Goal: Check status: Check status

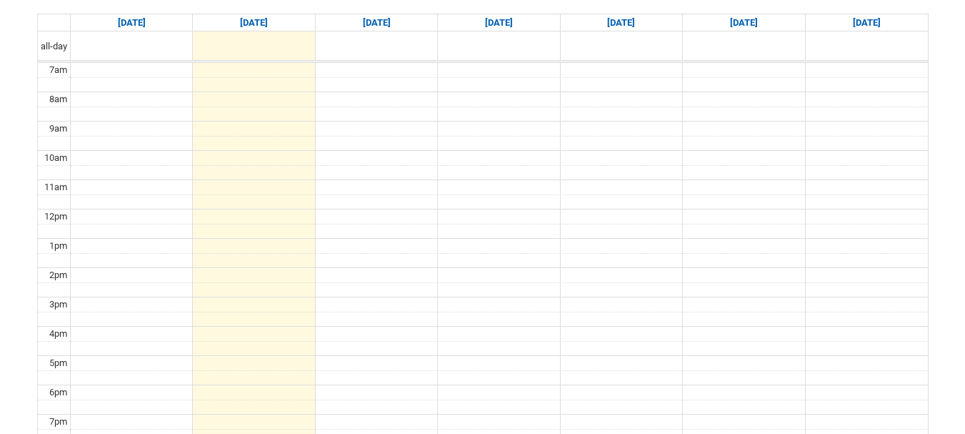
scroll to position [194, 0]
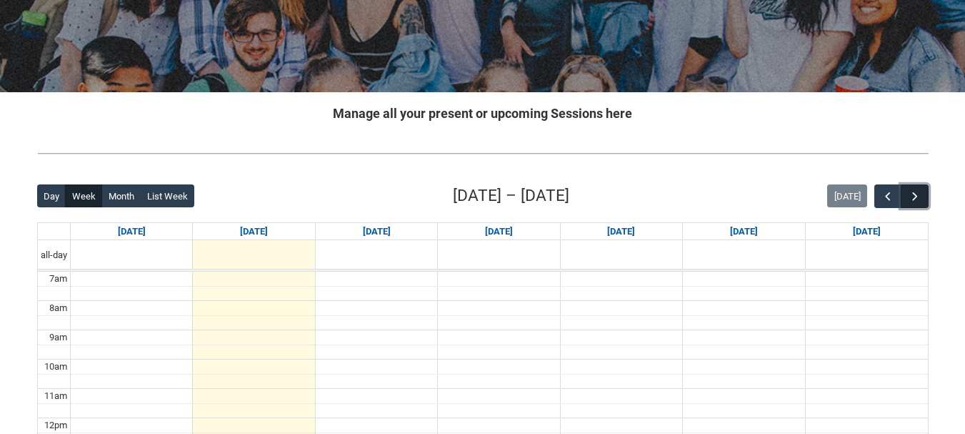
click at [922, 197] on button "button" at bounding box center [914, 196] width 27 height 24
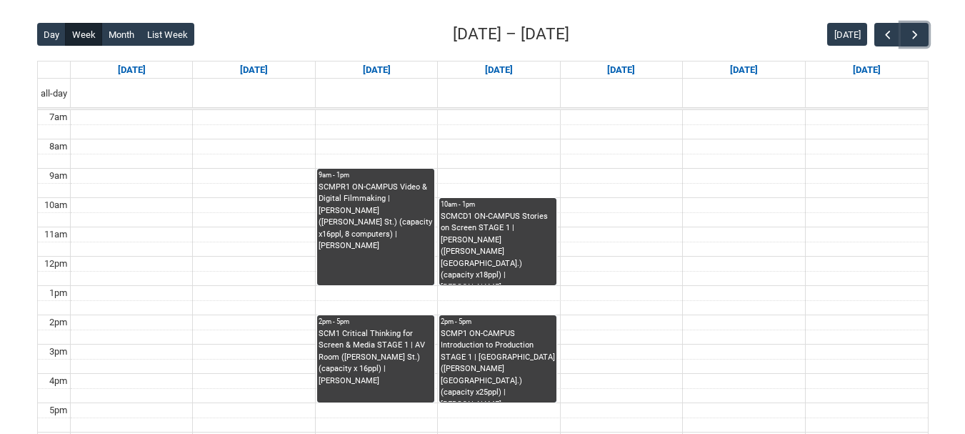
scroll to position [354, 0]
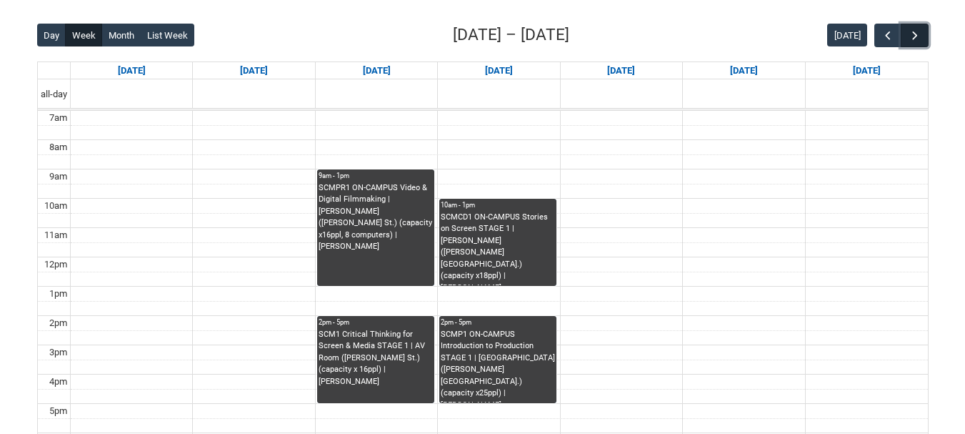
click at [919, 24] on button "button" at bounding box center [914, 36] width 27 height 24
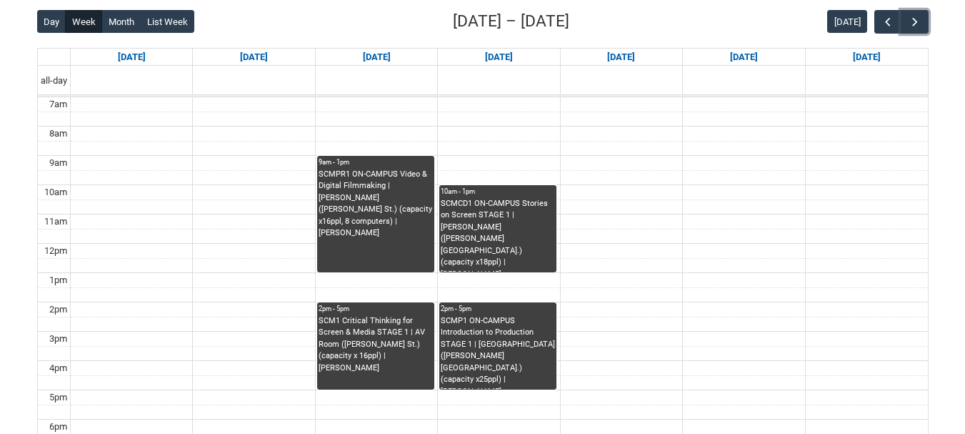
scroll to position [352, 0]
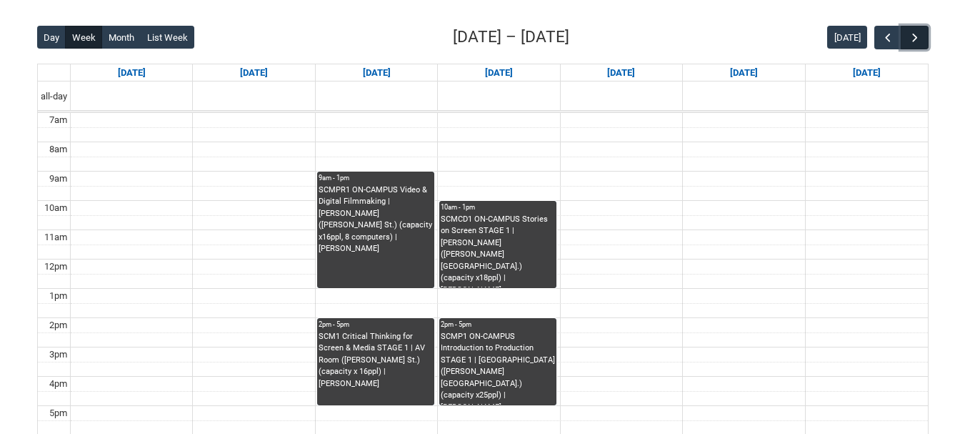
click at [923, 34] on button "button" at bounding box center [914, 38] width 27 height 24
click at [887, 38] on span "button" at bounding box center [888, 38] width 14 height 14
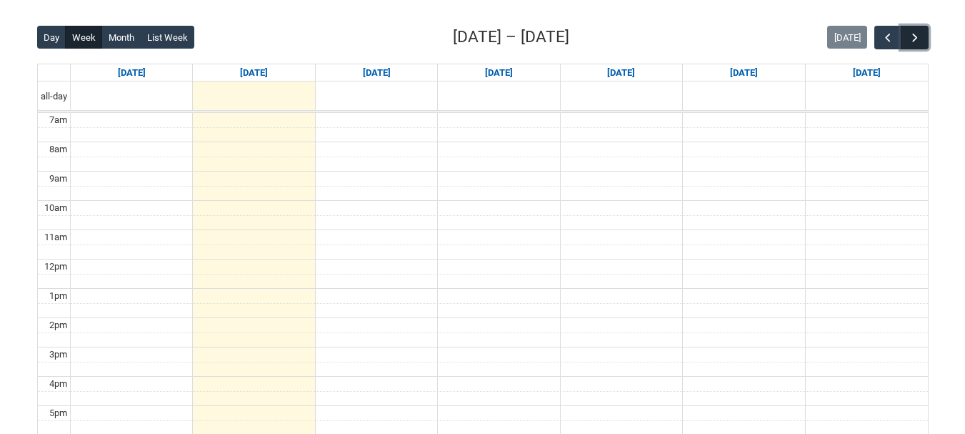
click at [917, 37] on span "button" at bounding box center [915, 38] width 14 height 14
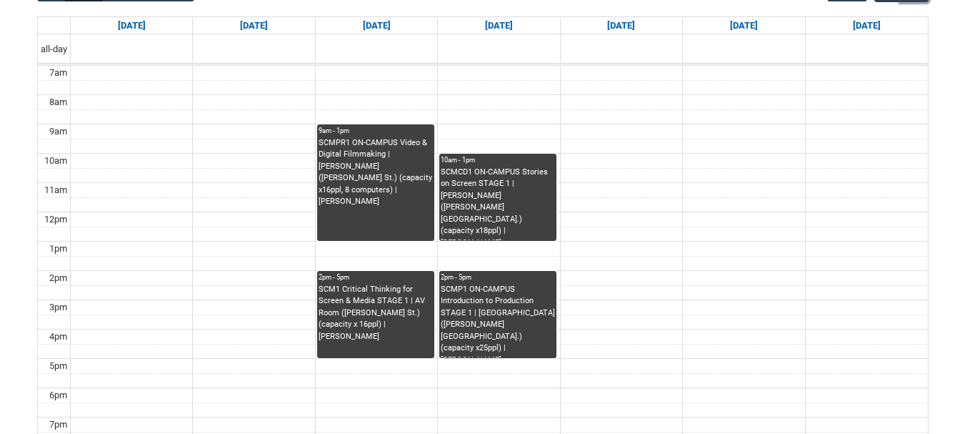
scroll to position [400, 0]
click at [359, 144] on div "SCMPR1 ON-CAMPUS Video & Digital Filmmaking | Hadley (Cromwell St.) (capacity x…" at bounding box center [376, 171] width 114 height 71
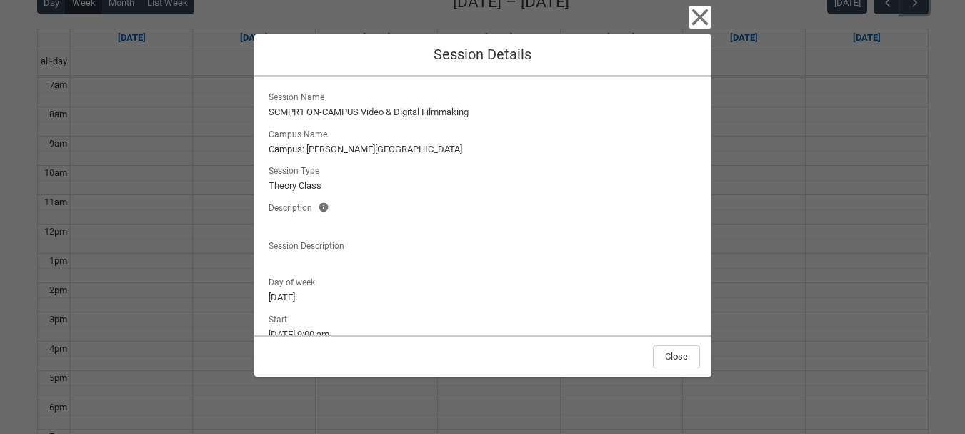
scroll to position [387, 0]
click at [171, 276] on div "Close Session Details Session Name SCMPR1 ON-CAMPUS Video & Digital Filmmaking …" at bounding box center [482, 217] width 965 height 434
drag, startPoint x: 171, startPoint y: 276, endPoint x: 697, endPoint y: 25, distance: 583.5
click at [697, 25] on icon "button" at bounding box center [700, 17] width 23 height 23
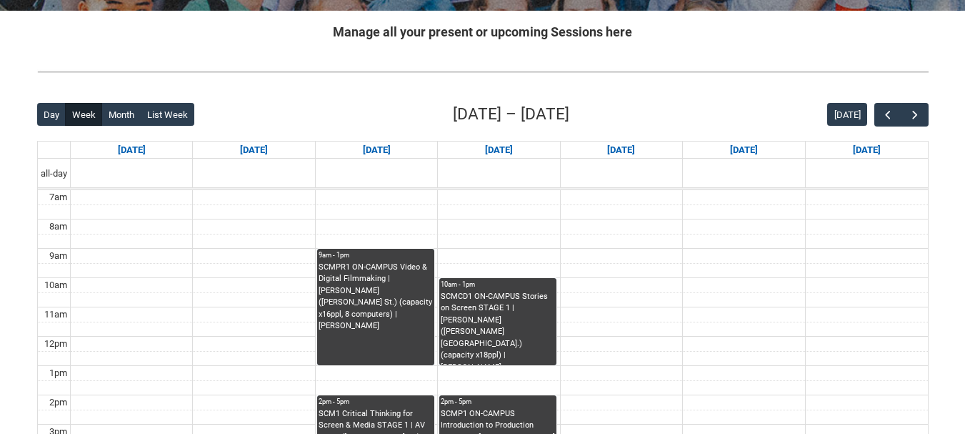
scroll to position [274, 0]
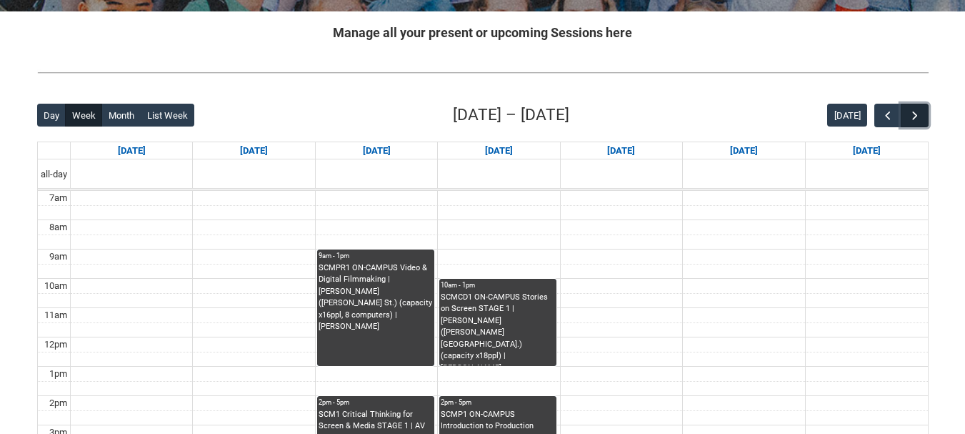
click at [908, 121] on span "button" at bounding box center [915, 116] width 14 height 14
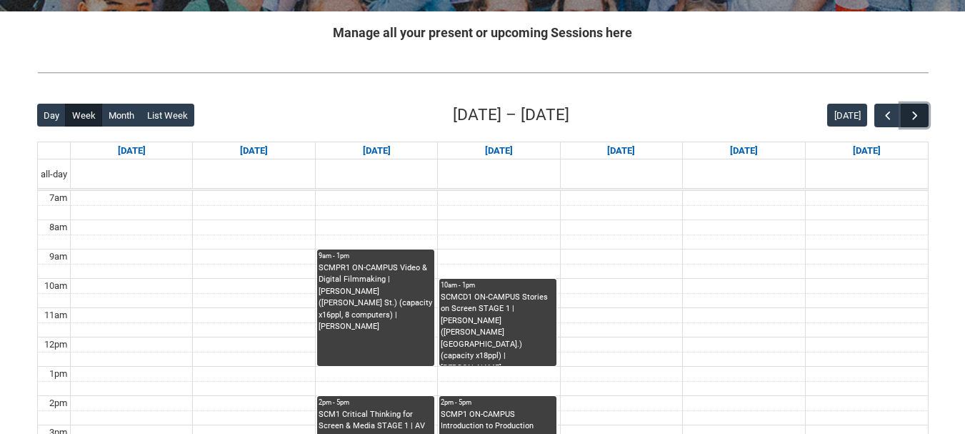
click at [908, 121] on span "button" at bounding box center [915, 116] width 14 height 14
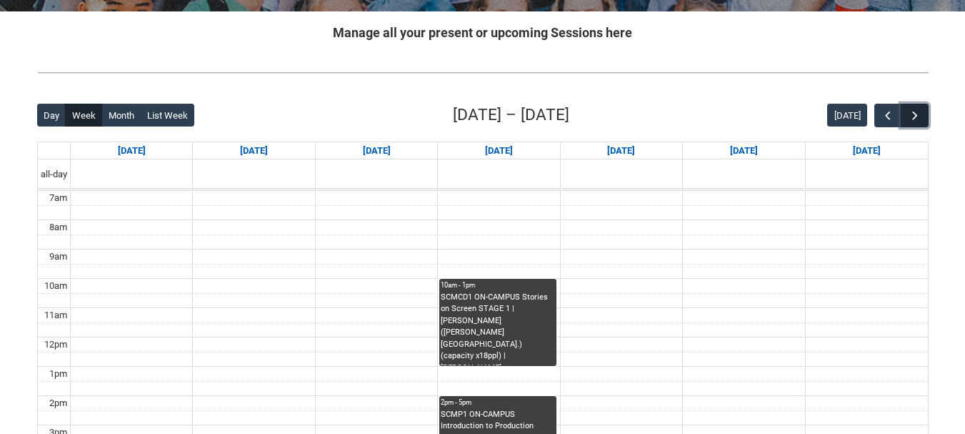
click at [908, 121] on span "button" at bounding box center [915, 116] width 14 height 14
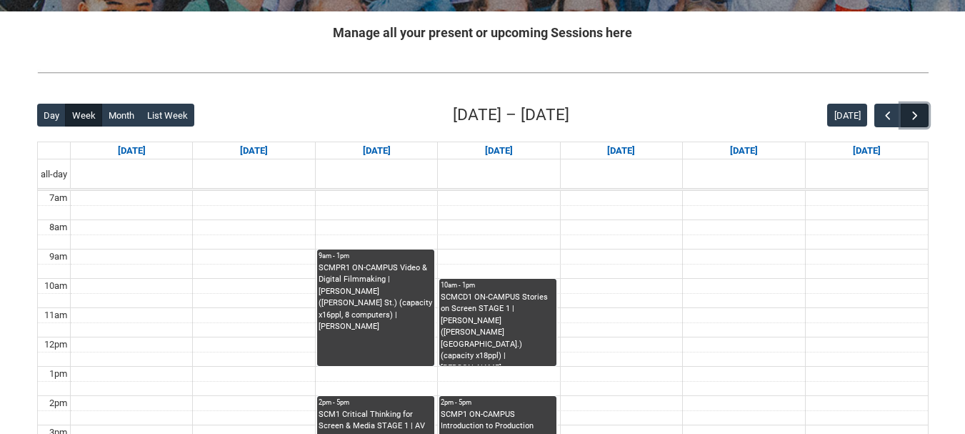
click at [908, 121] on span "button" at bounding box center [915, 116] width 14 height 14
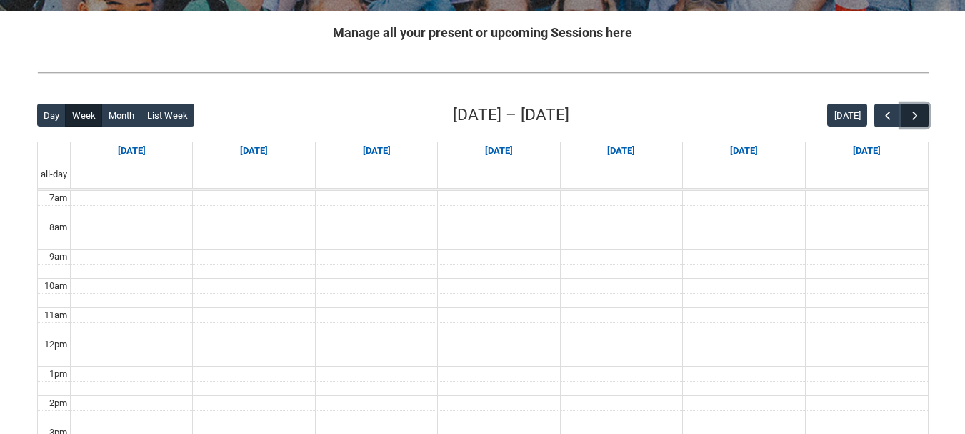
click at [908, 121] on span "button" at bounding box center [915, 116] width 14 height 14
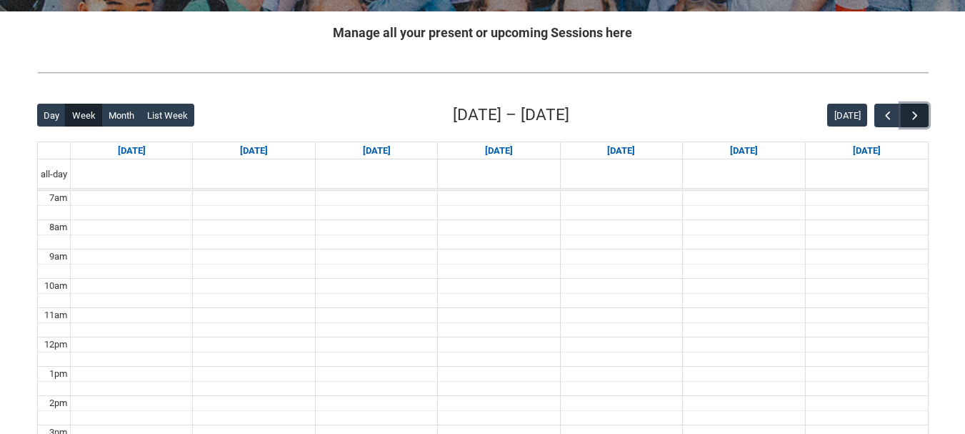
click at [908, 121] on span "button" at bounding box center [915, 116] width 14 height 14
click at [884, 121] on span "button" at bounding box center [888, 116] width 14 height 14
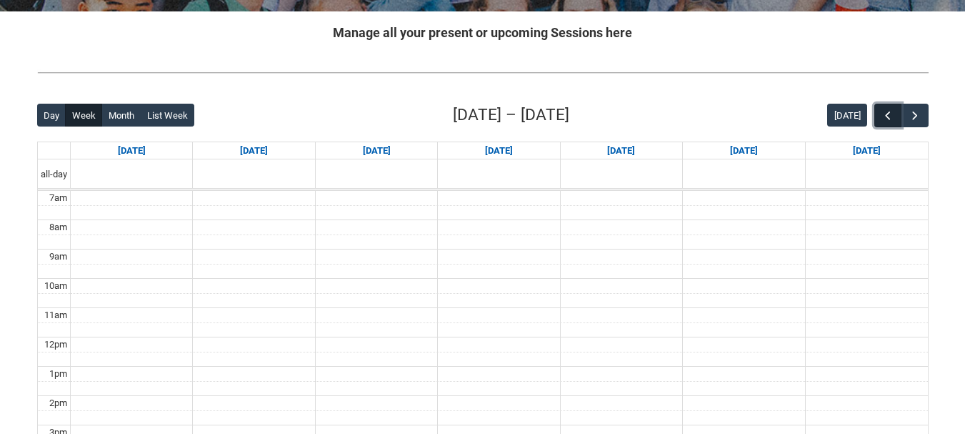
click at [884, 121] on span "button" at bounding box center [888, 116] width 14 height 14
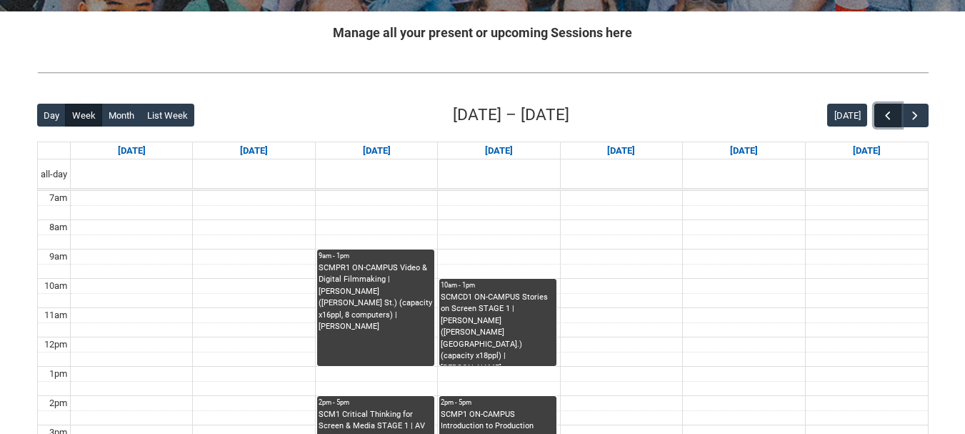
click at [884, 121] on span "button" at bounding box center [888, 116] width 14 height 14
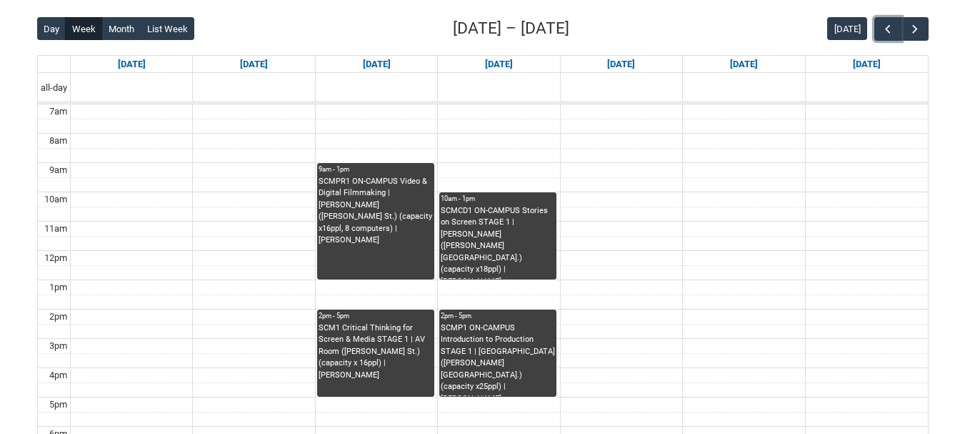
scroll to position [361, 0]
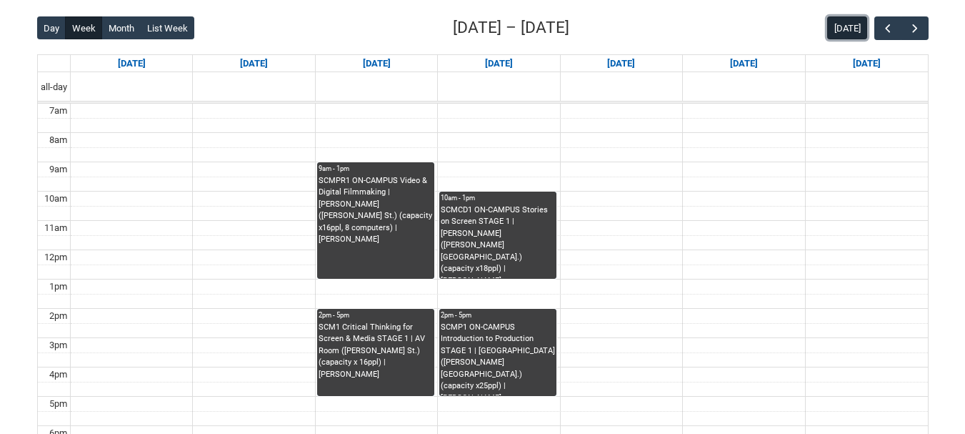
click at [852, 26] on button "Today" at bounding box center [847, 27] width 40 height 23
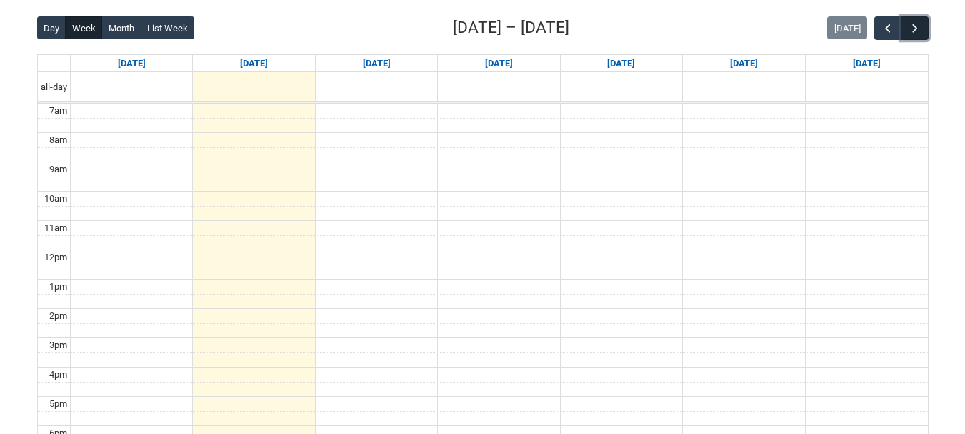
click at [912, 36] on button "button" at bounding box center [914, 28] width 27 height 24
